Goal: Task Accomplishment & Management: Manage account settings

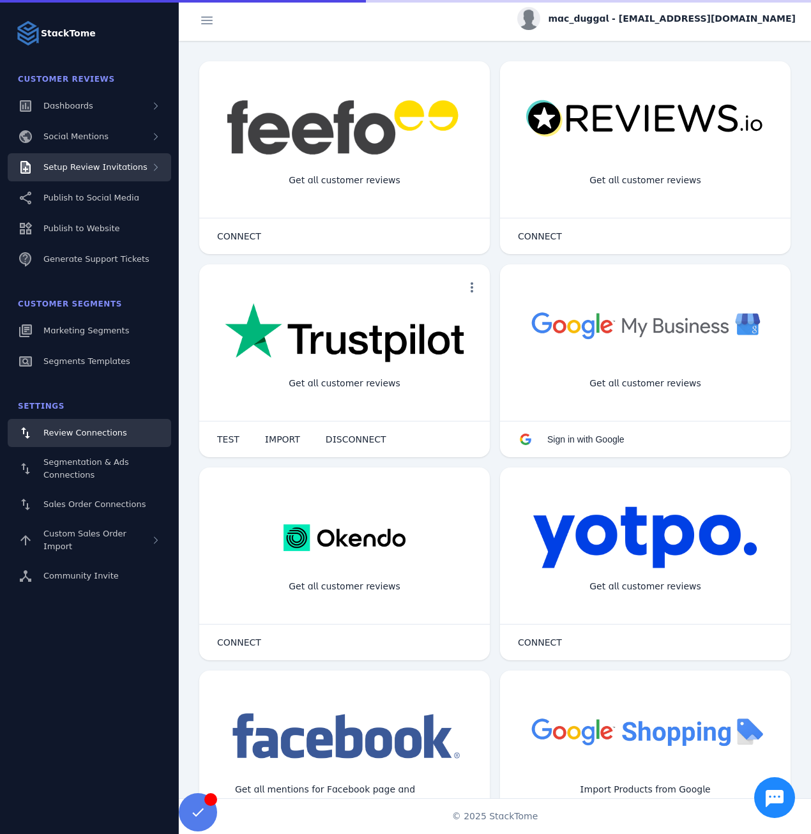
click at [119, 162] on span "Setup Review Invitations" at bounding box center [95, 167] width 104 height 10
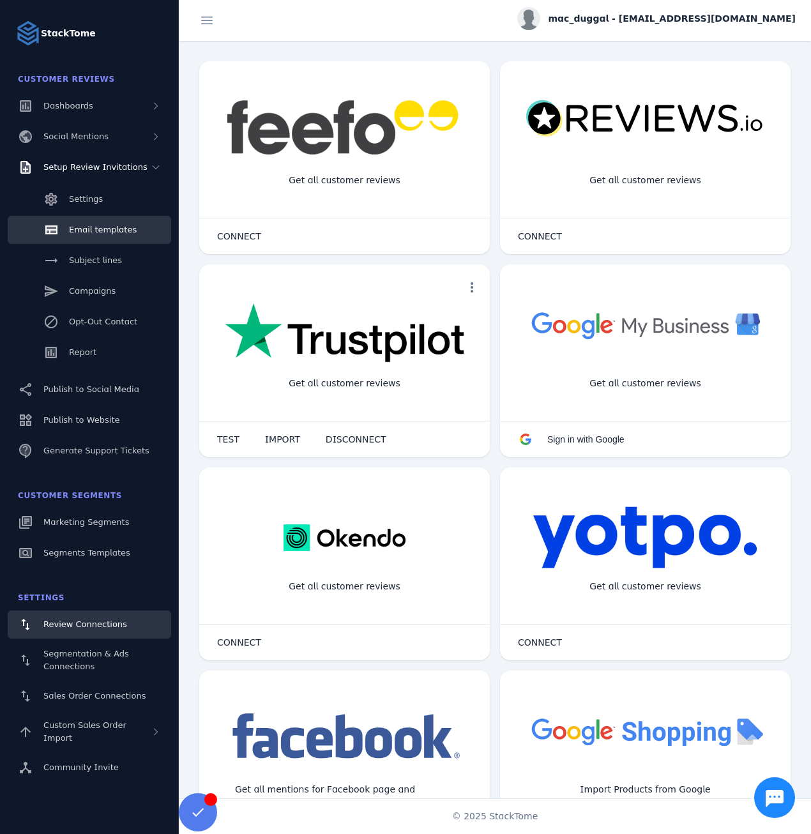
click at [112, 225] on span "Email templates" at bounding box center [103, 230] width 68 height 10
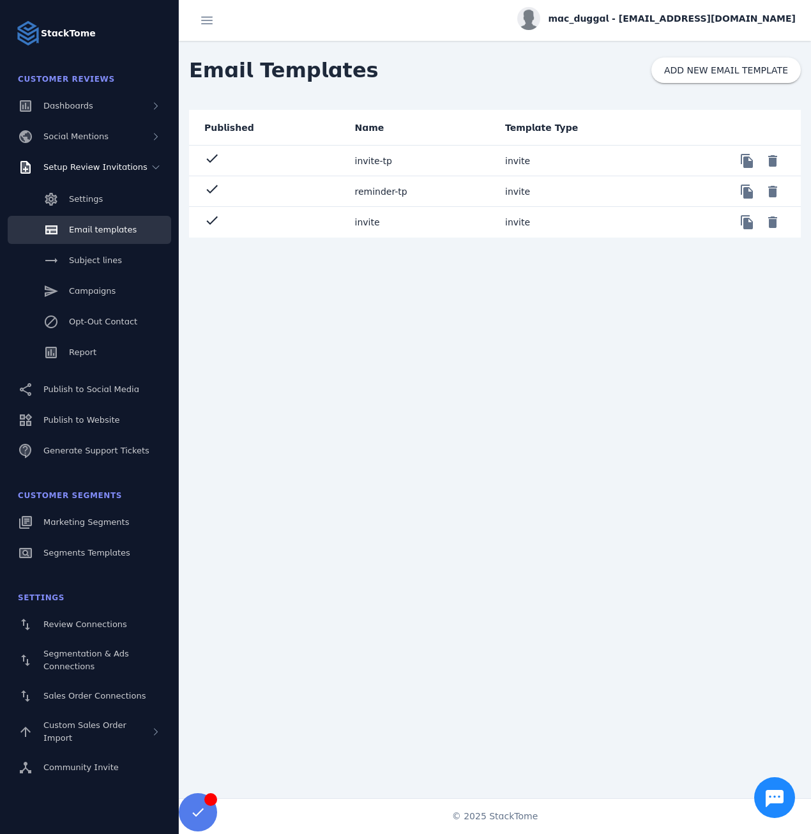
click at [399, 185] on mat-cell "reminder-tp" at bounding box center [420, 191] width 151 height 31
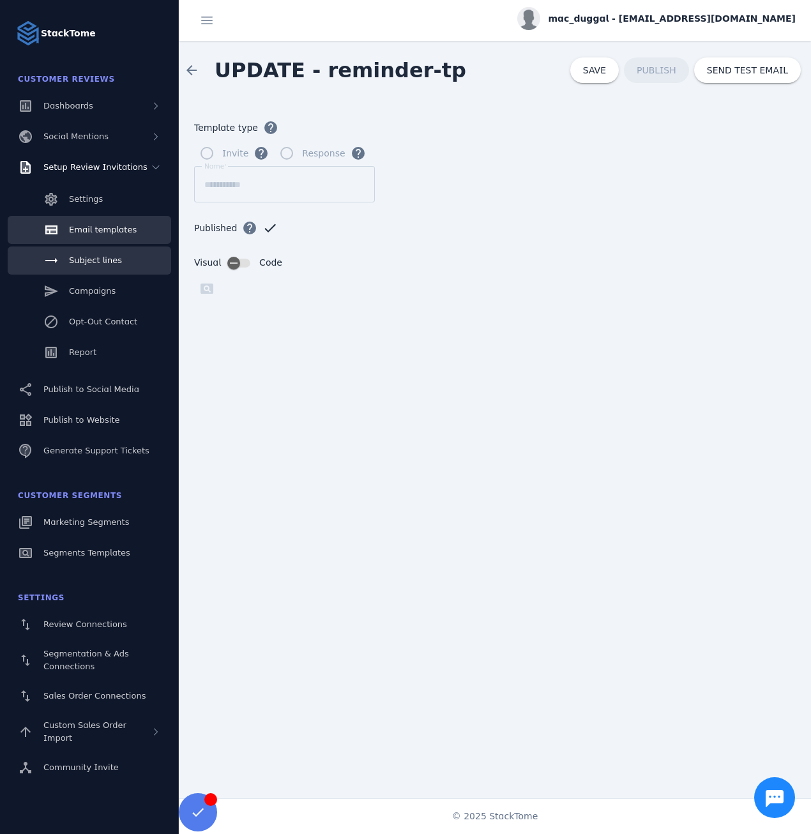
click at [85, 271] on link "Subject lines" at bounding box center [89, 260] width 163 height 28
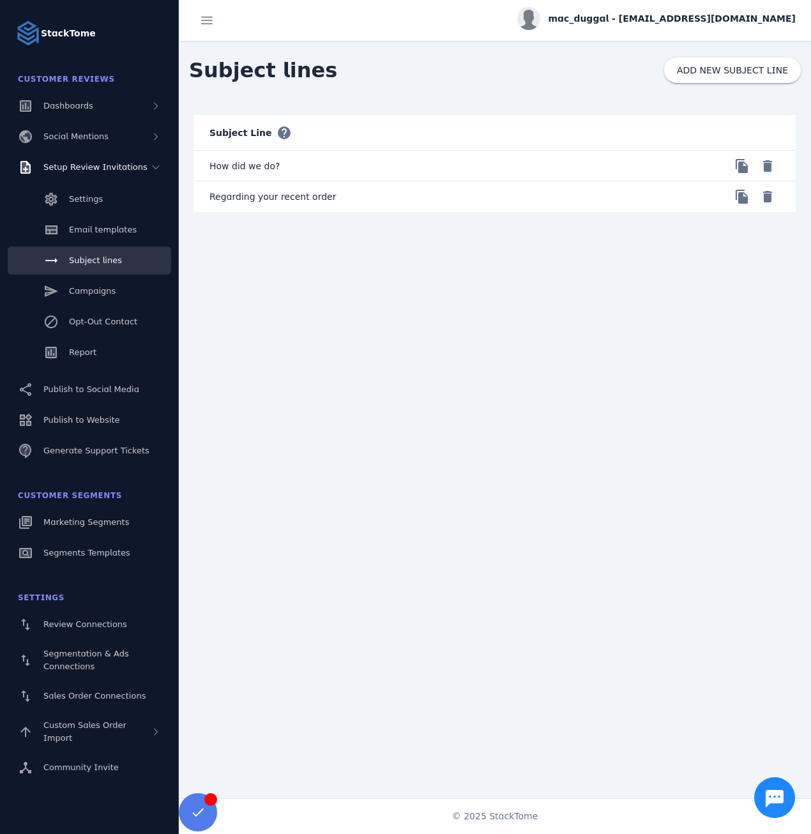
click at [257, 171] on mat-cell "How did we do?" at bounding box center [344, 166] width 301 height 31
copy mat-row "How did we do? file_copy delete"
click at [268, 200] on mat-cell "Regarding your recent order" at bounding box center [344, 196] width 301 height 31
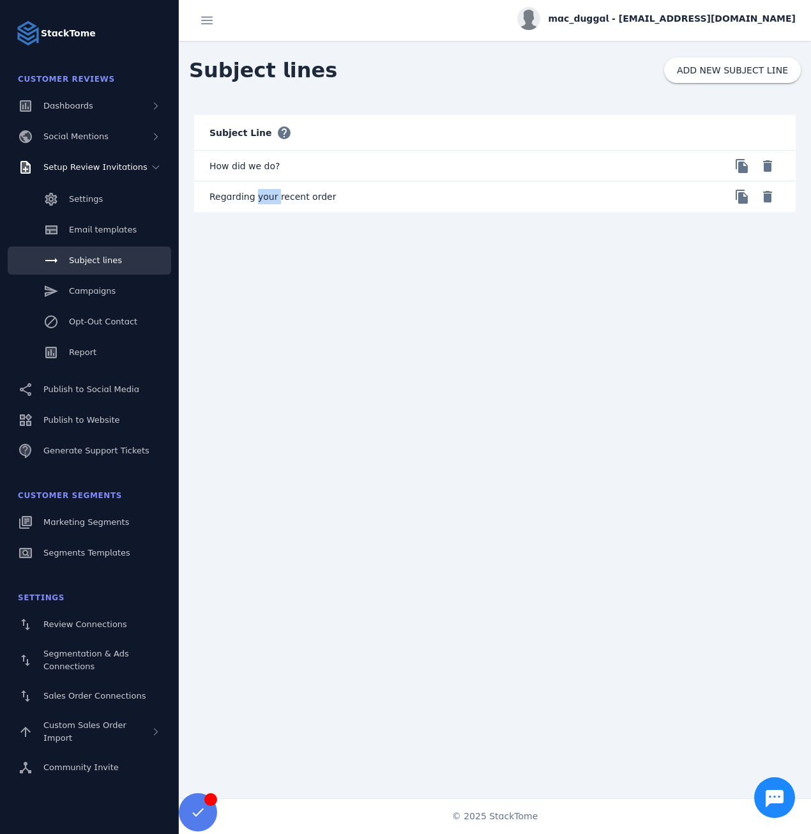
click at [268, 200] on mat-cell "Regarding your recent order" at bounding box center [344, 196] width 301 height 31
copy mat-row "Regarding your recent order file_copy delete"
click at [675, 28] on div "mac_duggal - [EMAIL_ADDRESS][DOMAIN_NAME]" at bounding box center [656, 18] width 278 height 23
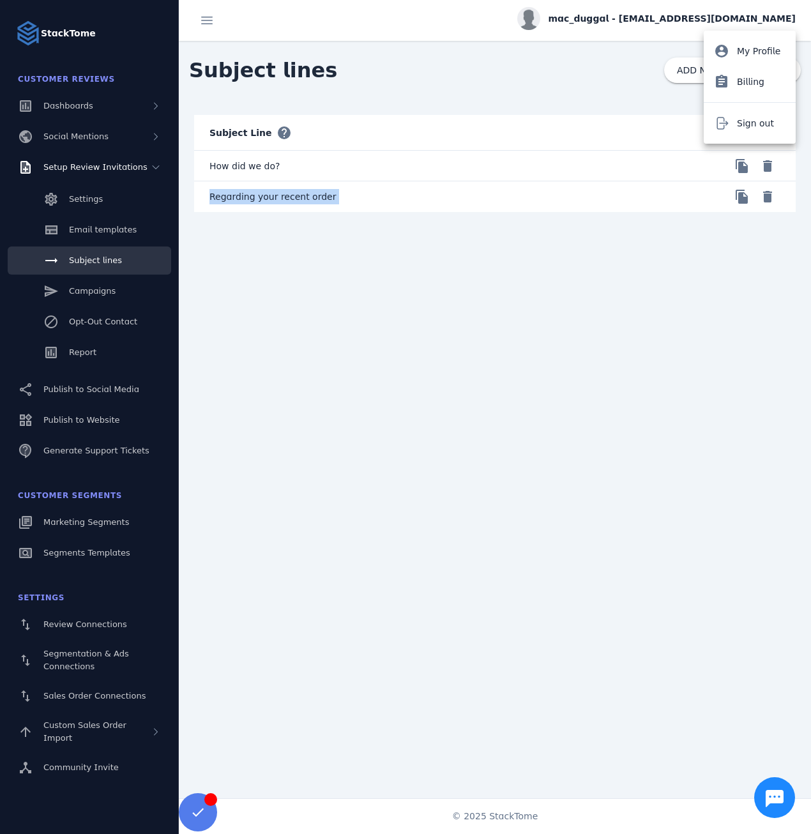
drag, startPoint x: 761, startPoint y: 117, endPoint x: 792, endPoint y: 4, distance: 116.6
click at [761, 116] on span "Sign out" at bounding box center [755, 123] width 37 height 15
